Goal: Check status: Check status

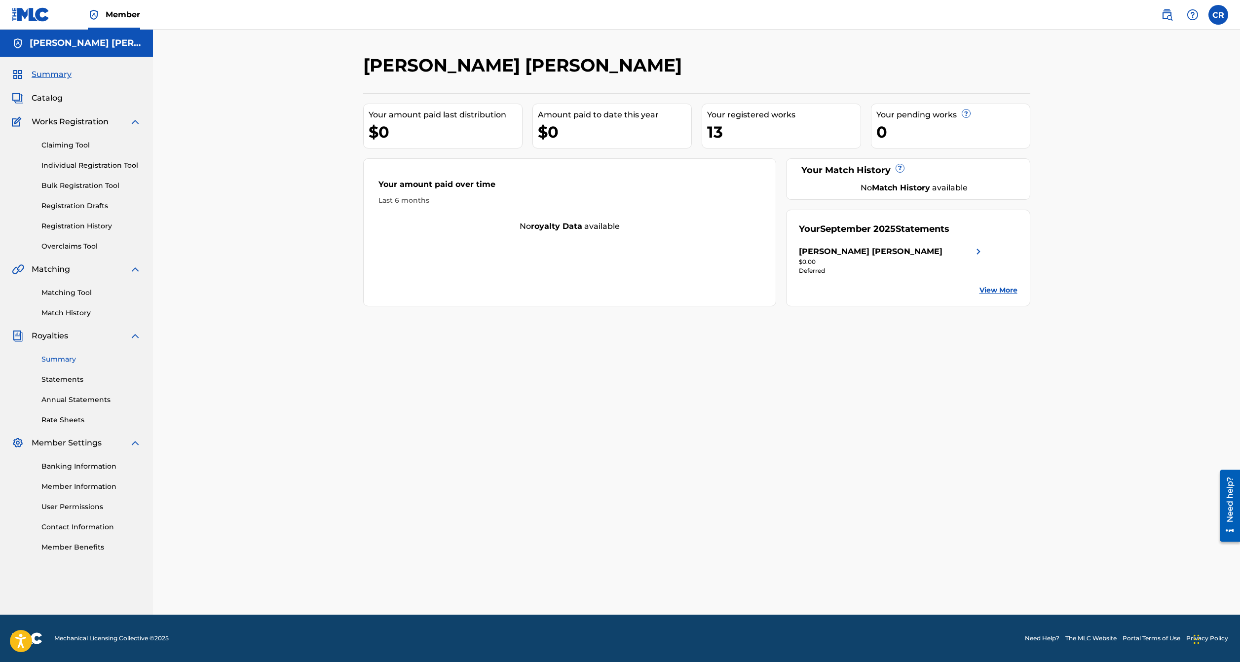
click at [58, 361] on link "Summary" at bounding box center [91, 359] width 100 height 10
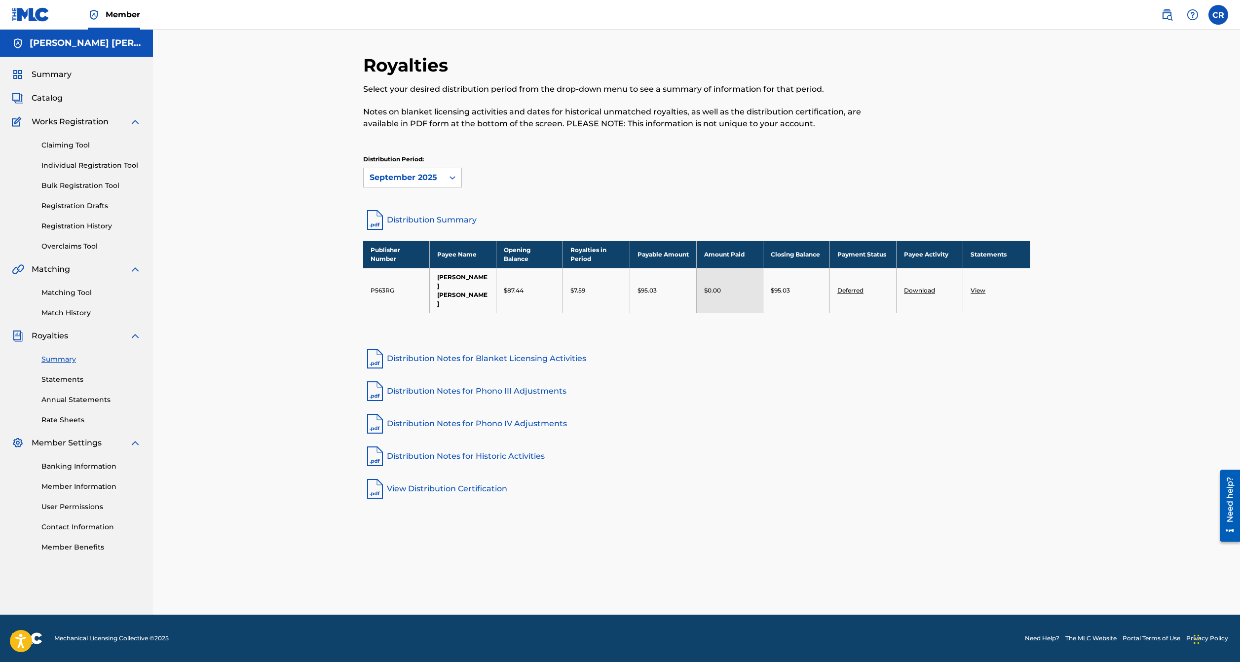
click at [380, 213] on img at bounding box center [375, 220] width 24 height 24
click at [464, 347] on link "Distribution Notes for Blanket Licensing Activities" at bounding box center [696, 359] width 667 height 24
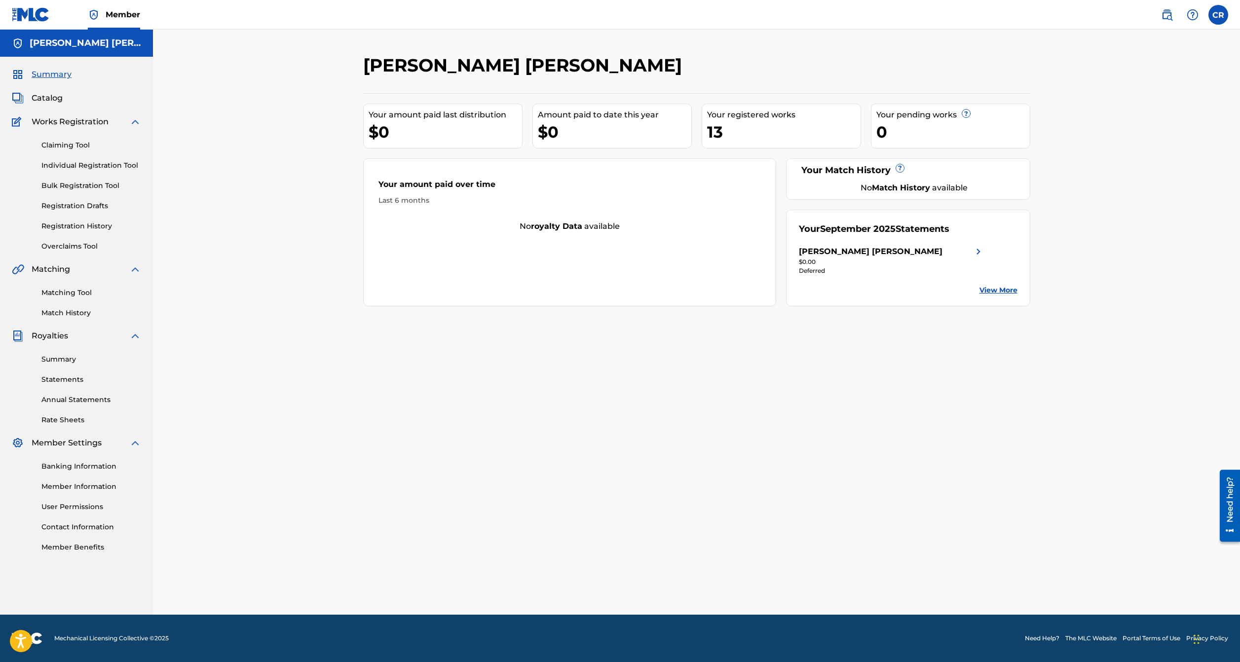
click at [769, 524] on div "[PERSON_NAME] [PERSON_NAME] Your amount paid last distribution $0 Amount paid t…" at bounding box center [696, 334] width 691 height 560
